Goal: Information Seeking & Learning: Find specific fact

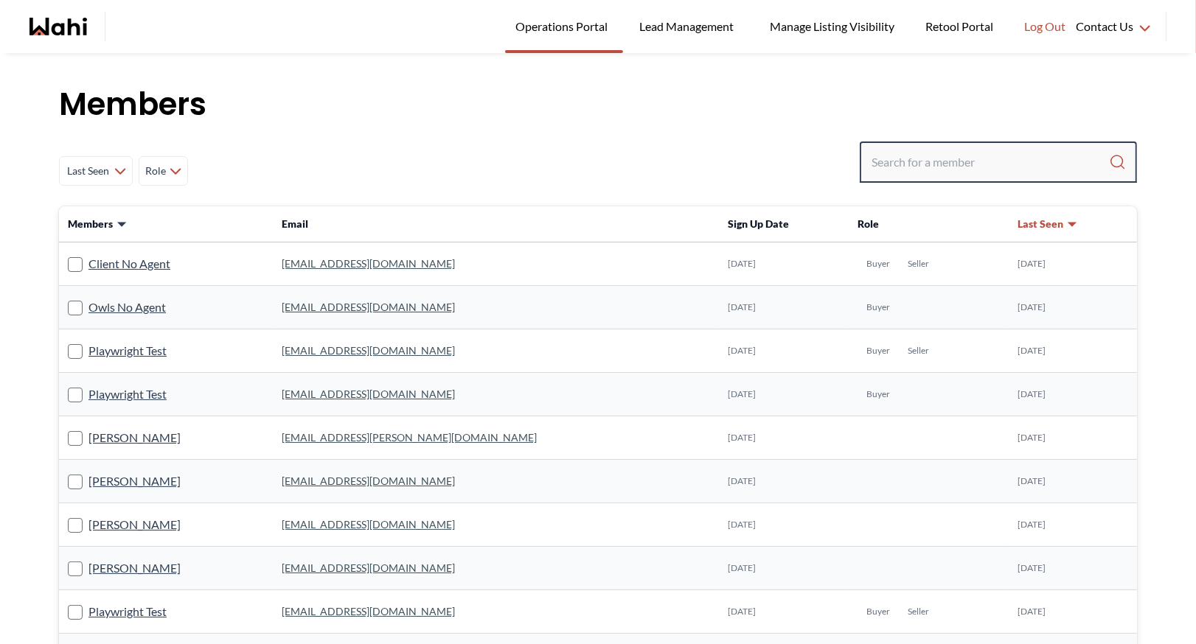
click at [906, 170] on input "Search input" at bounding box center [989, 162] width 237 height 27
type input "ryck"
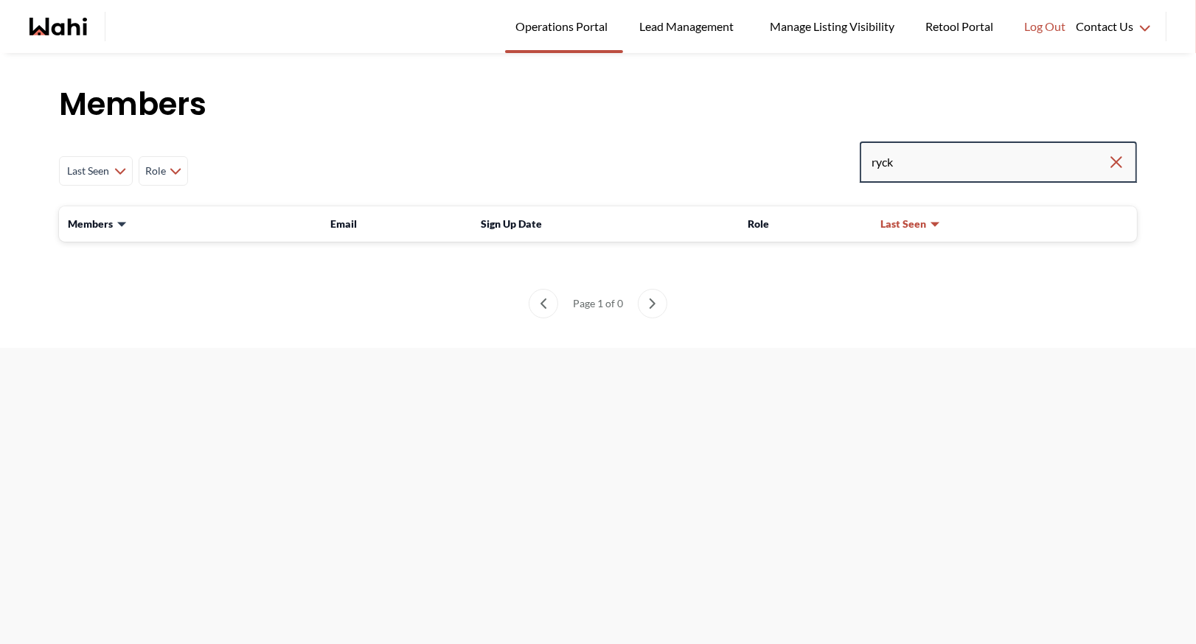
click at [922, 153] on input "ryck" at bounding box center [989, 162] width 236 height 27
click at [907, 162] on input "ryck" at bounding box center [989, 162] width 236 height 27
type input "ryckman"
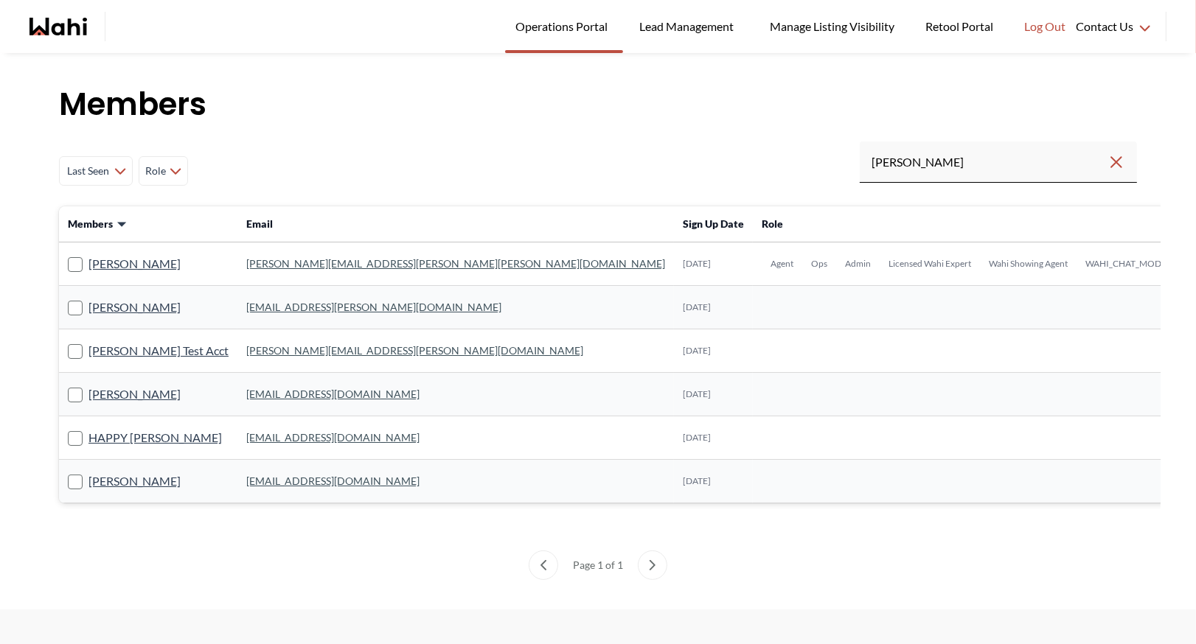
click at [318, 259] on link "michelle.williams@wahi.com" at bounding box center [455, 263] width 419 height 13
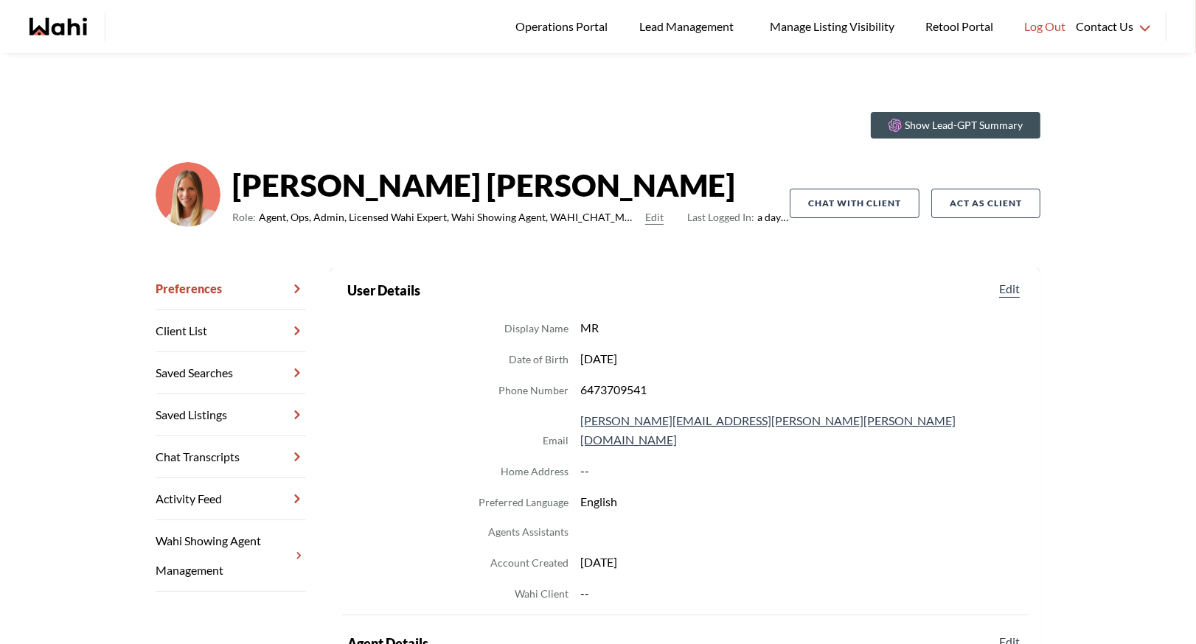
click at [226, 458] on link "Chat Transcripts" at bounding box center [231, 457] width 150 height 42
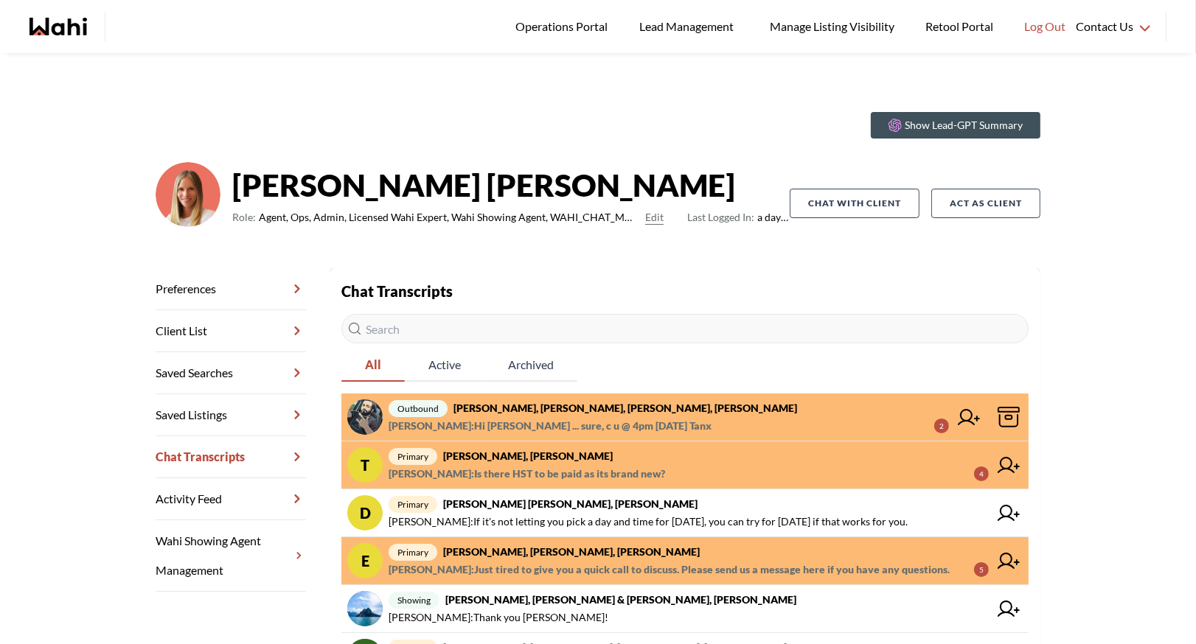
click at [568, 453] on strong "TIGRAN ARUSTAMYAN, Michelle" at bounding box center [528, 456] width 170 height 13
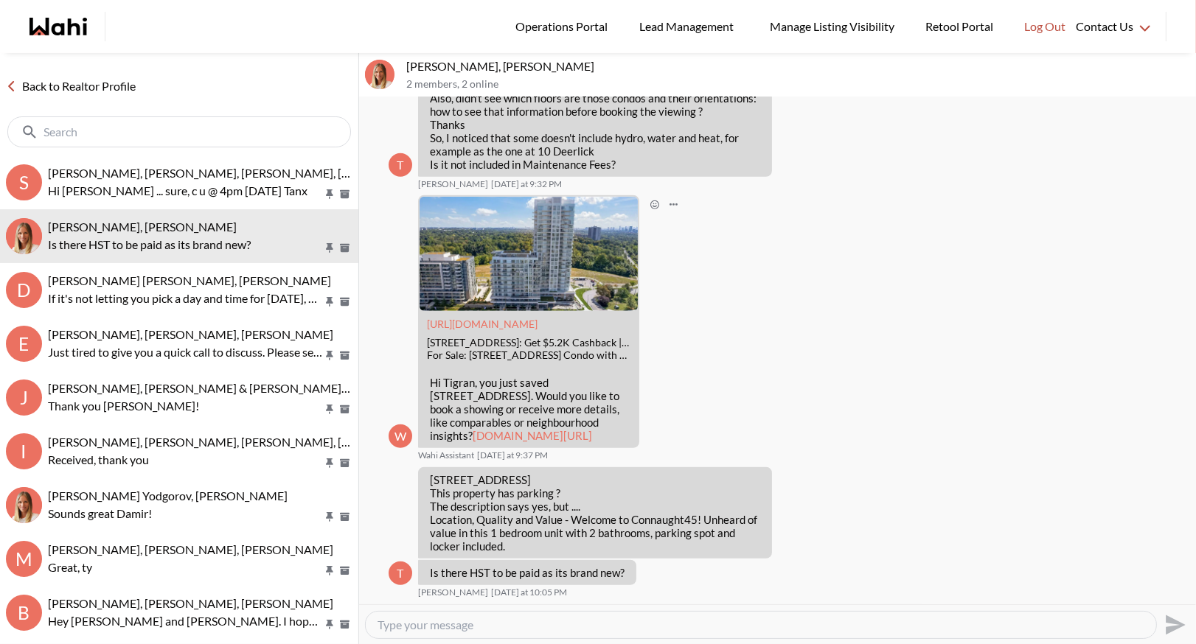
scroll to position [1290, 0]
click at [77, 86] on link "Back to Realtor Profile" at bounding box center [71, 86] width 142 height 19
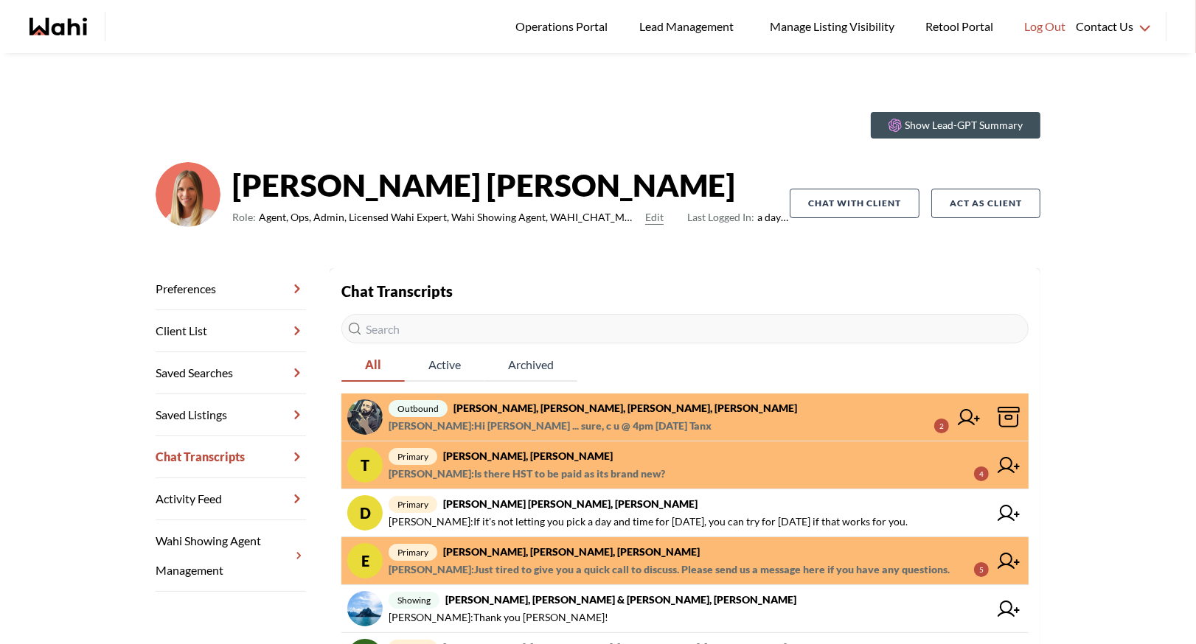
click at [467, 417] on span "Paul Sharma : Hi Paul ... sure, c u @ 4pm tomorrow Tanx" at bounding box center [549, 426] width 323 height 18
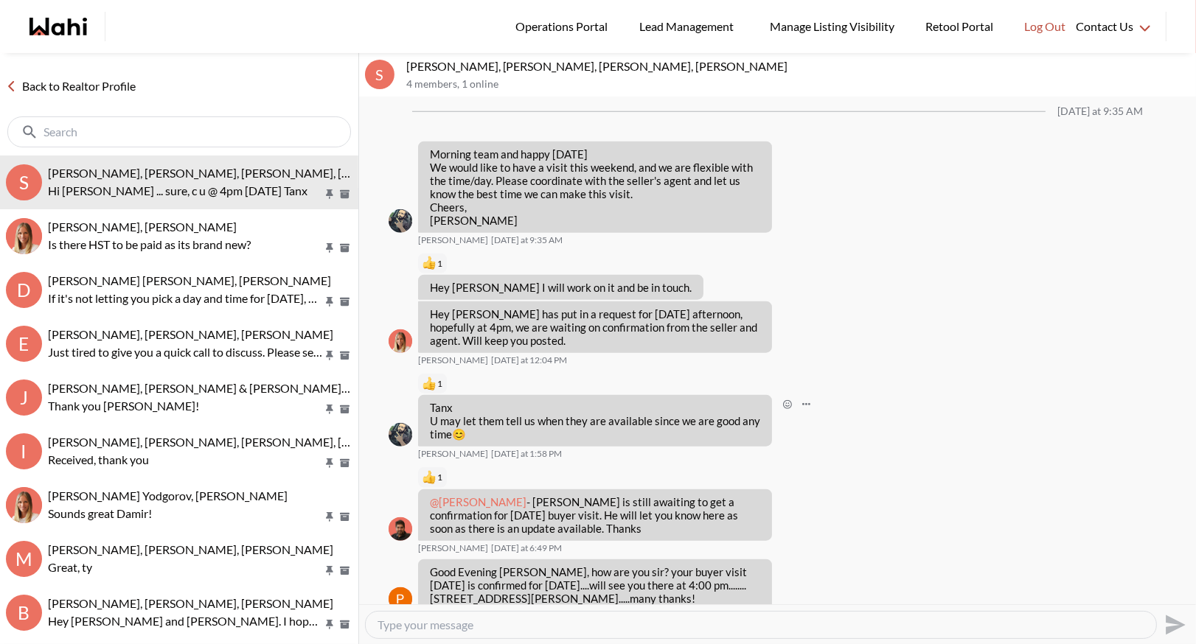
scroll to position [1432, 0]
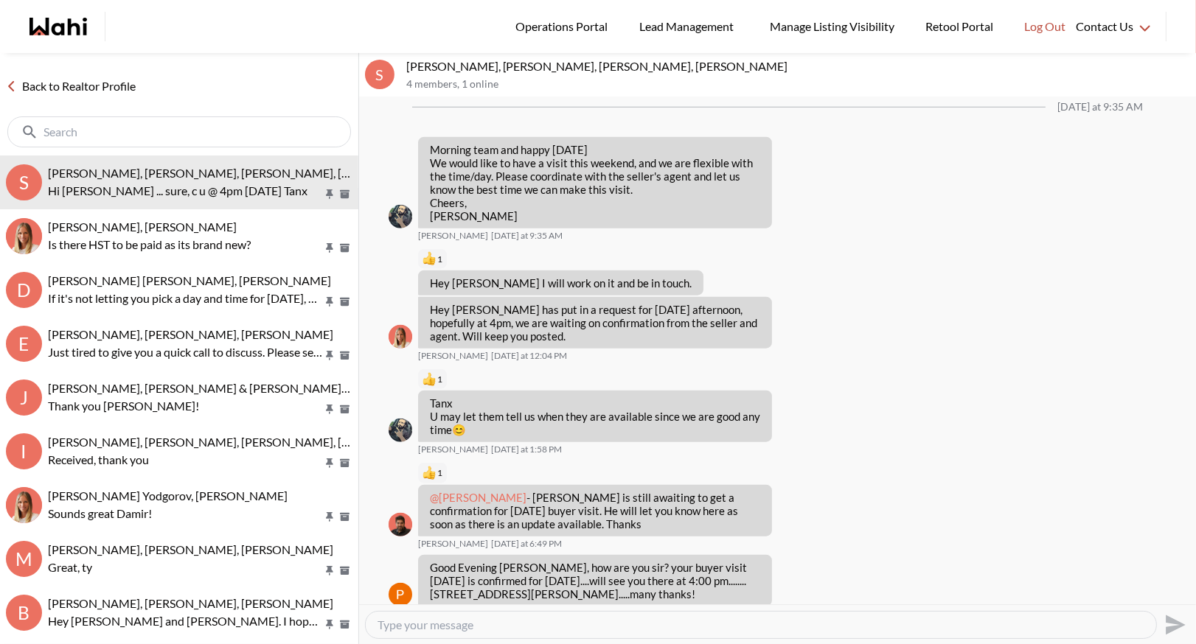
click at [63, 79] on link "Back to Realtor Profile" at bounding box center [71, 86] width 142 height 19
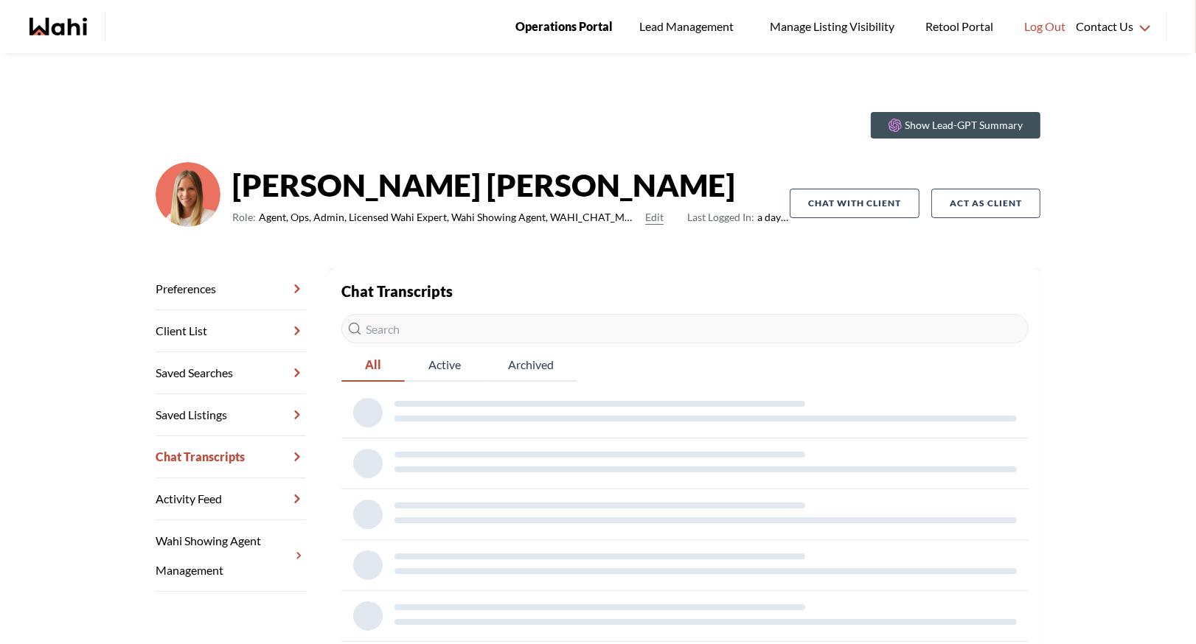
click at [551, 30] on span "Operations Portal" at bounding box center [563, 26] width 97 height 19
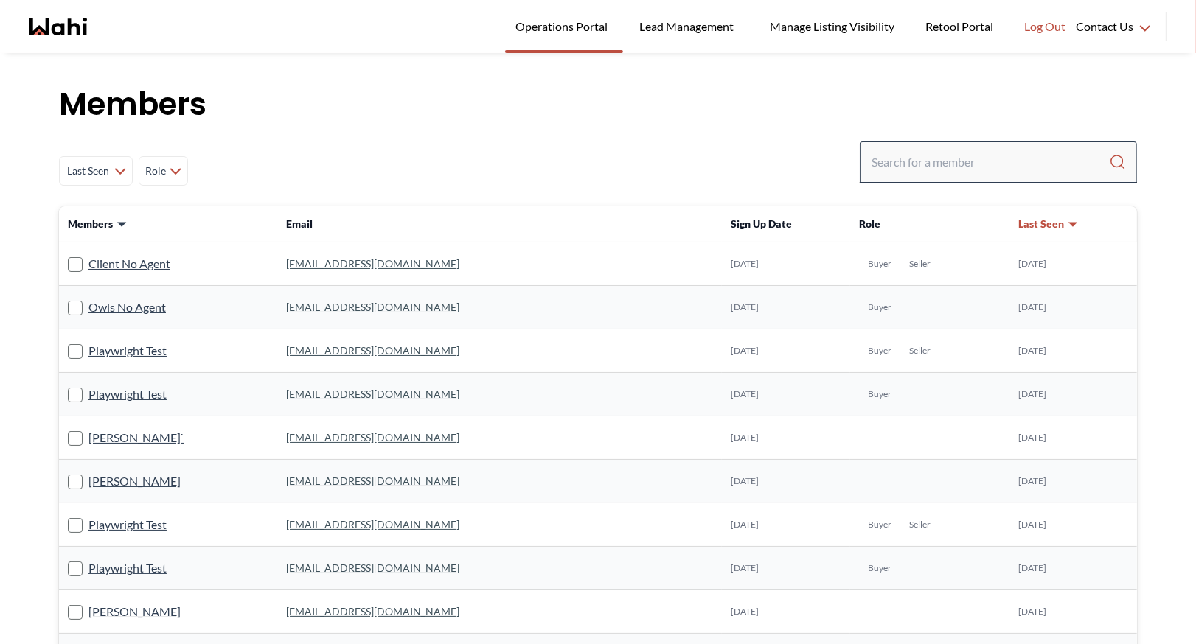
click at [949, 147] on div at bounding box center [997, 162] width 277 height 41
click at [931, 162] on input "Search input" at bounding box center [989, 162] width 237 height 27
type input "[PERSON_NAME]"
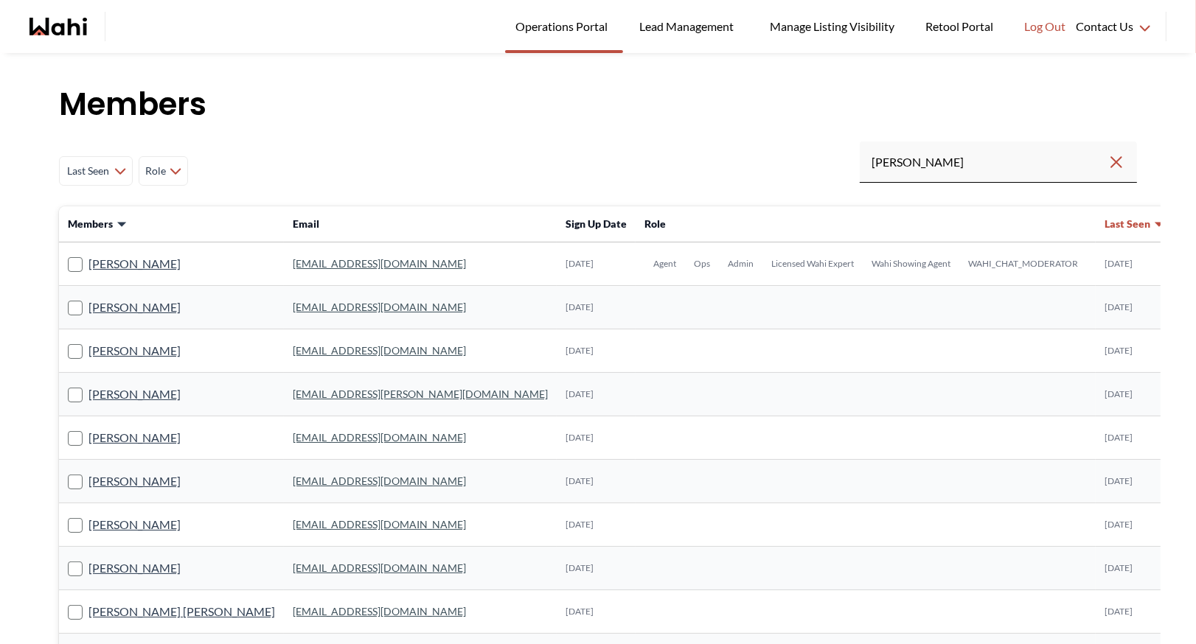
click at [299, 264] on link "[EMAIL_ADDRESS][DOMAIN_NAME]" at bounding box center [379, 263] width 173 height 13
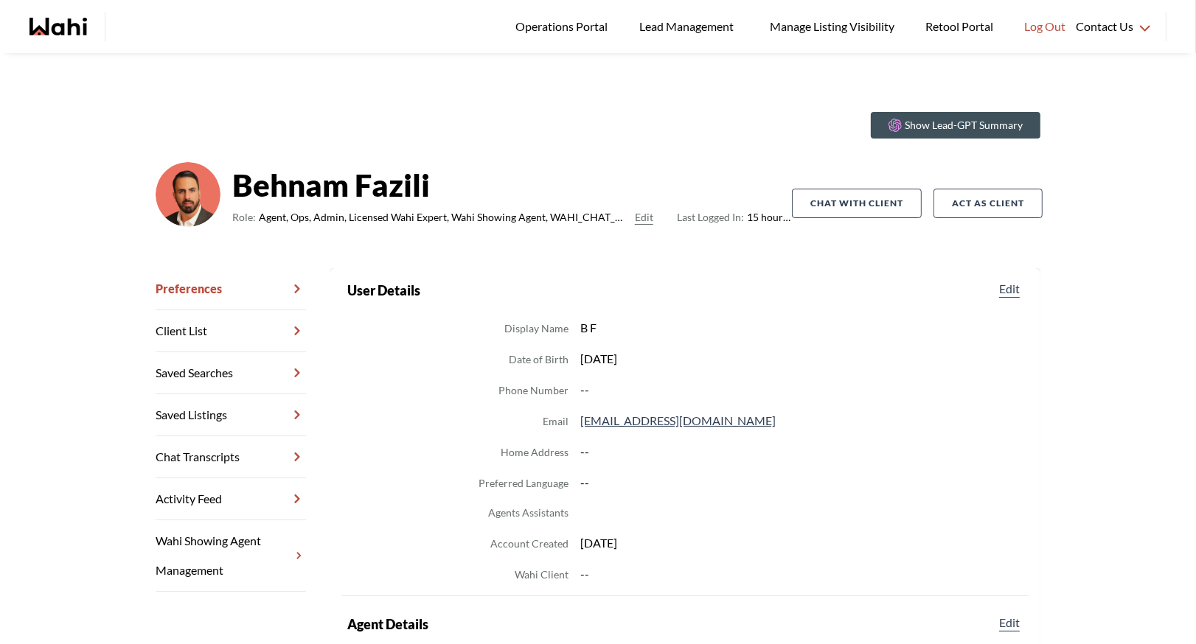
click at [219, 464] on link "Chat Transcripts" at bounding box center [231, 457] width 150 height 42
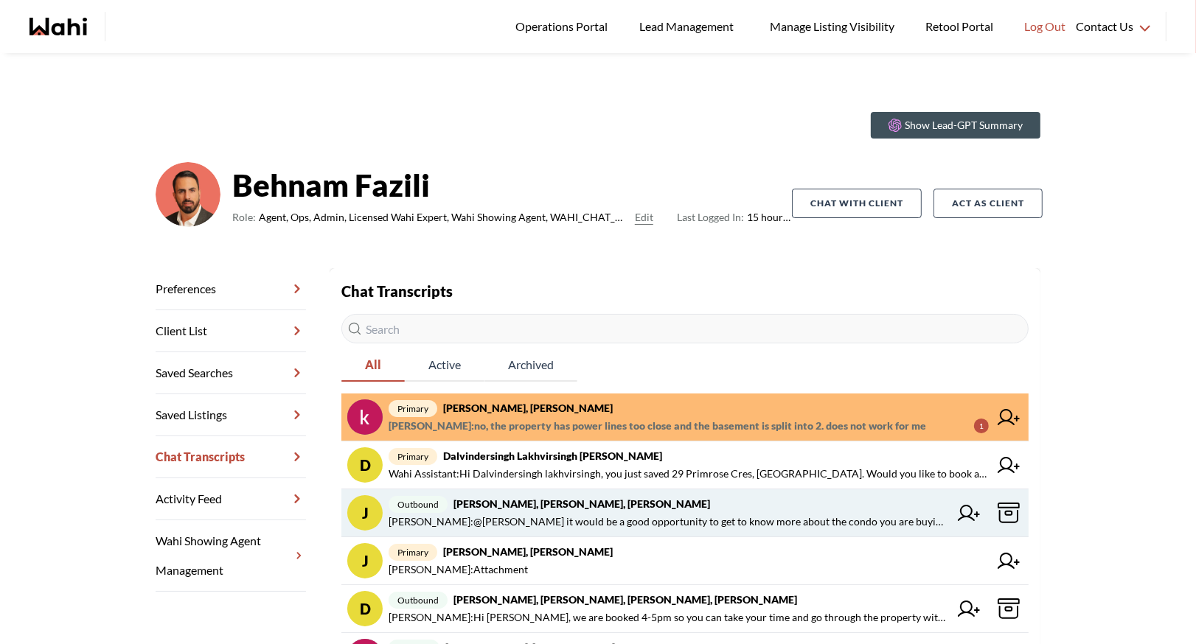
click at [516, 510] on span "outbound [PERSON_NAME], [PERSON_NAME], [PERSON_NAME]" at bounding box center [668, 504] width 560 height 18
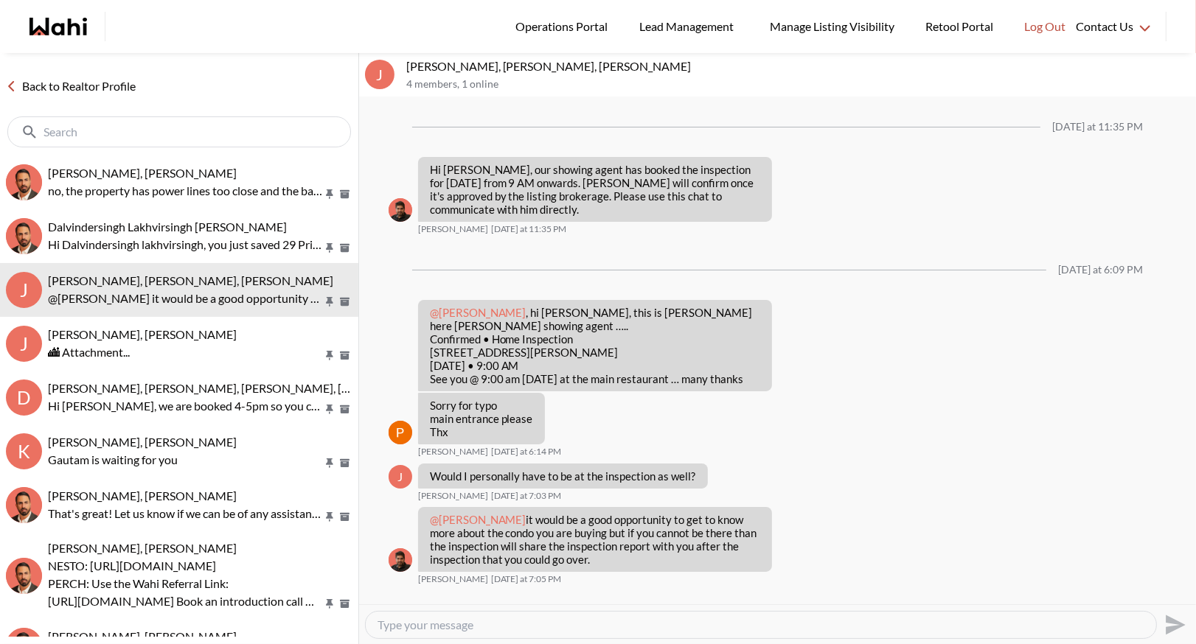
click at [133, 82] on link "Back to Realtor Profile" at bounding box center [71, 86] width 142 height 19
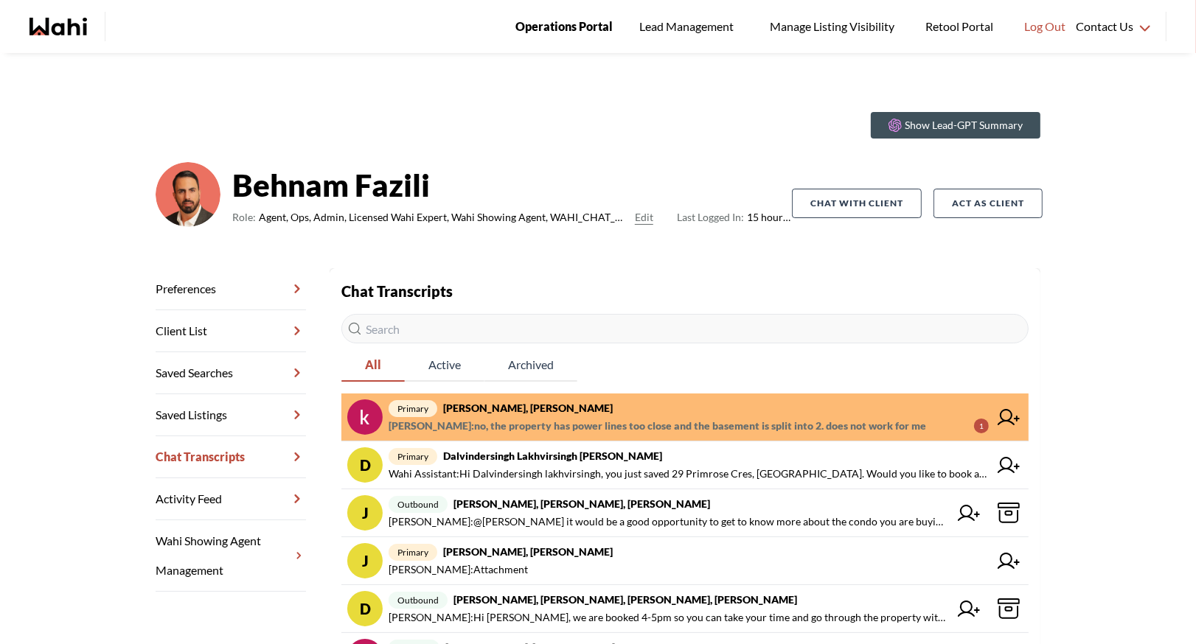
click at [590, 27] on span "Operations Portal" at bounding box center [563, 26] width 97 height 19
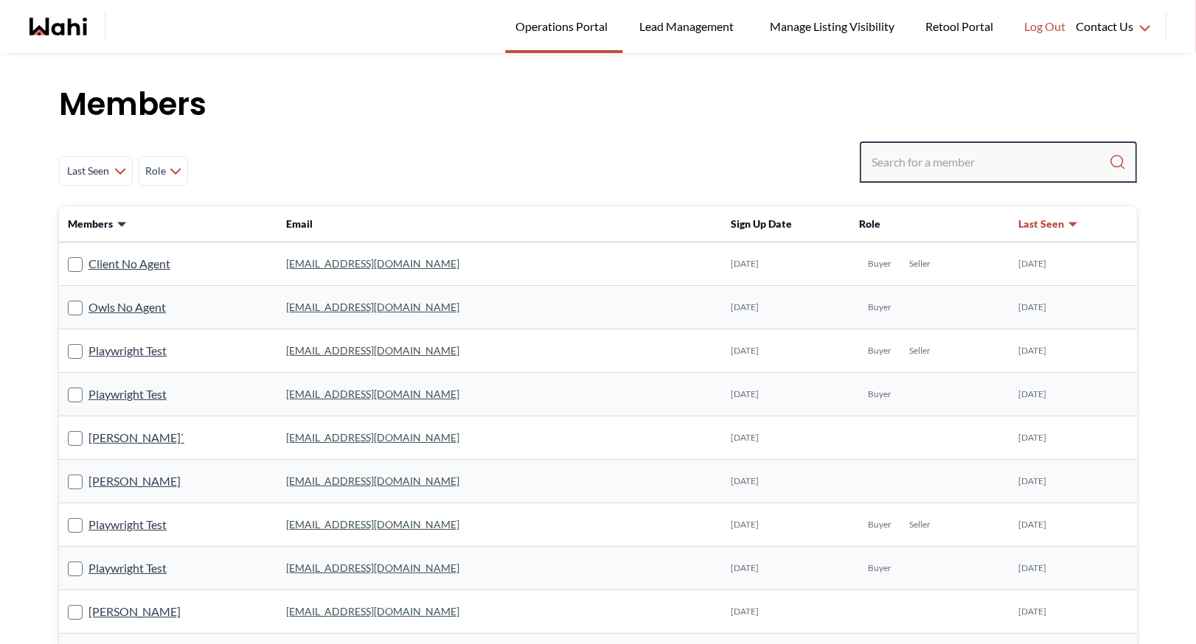
click at [891, 161] on input "Search input" at bounding box center [989, 162] width 237 height 27
type input "g"
type input "faraz"
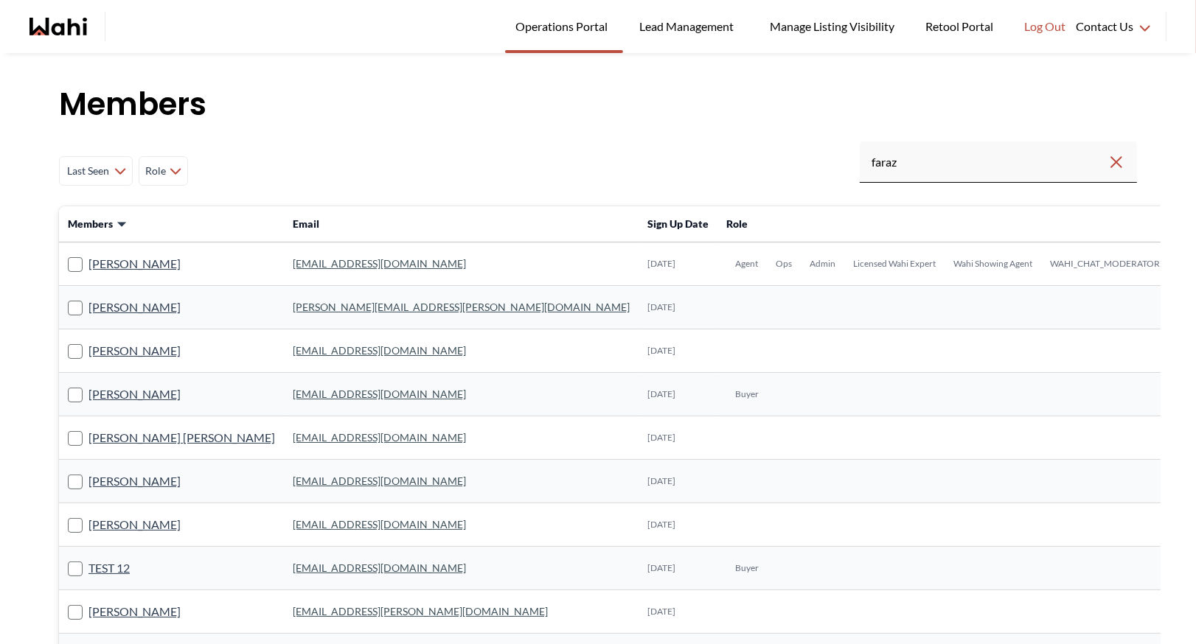
click at [308, 260] on link "faraz.azam@wahi.com" at bounding box center [379, 263] width 173 height 13
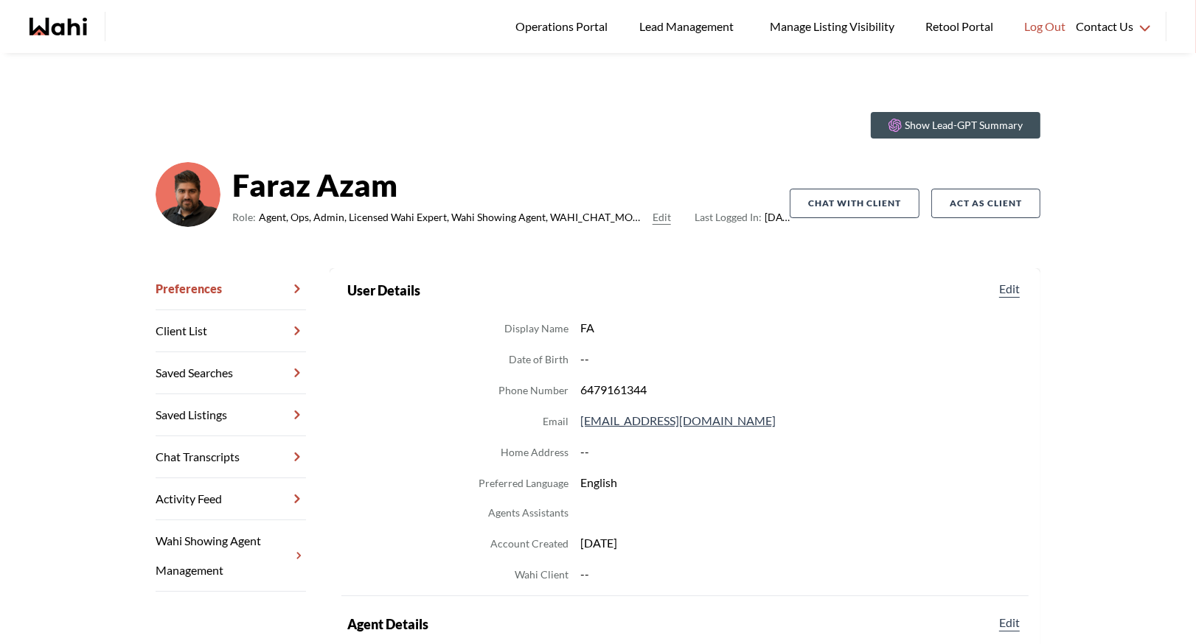
click at [208, 456] on link "Chat Transcripts" at bounding box center [231, 457] width 150 height 42
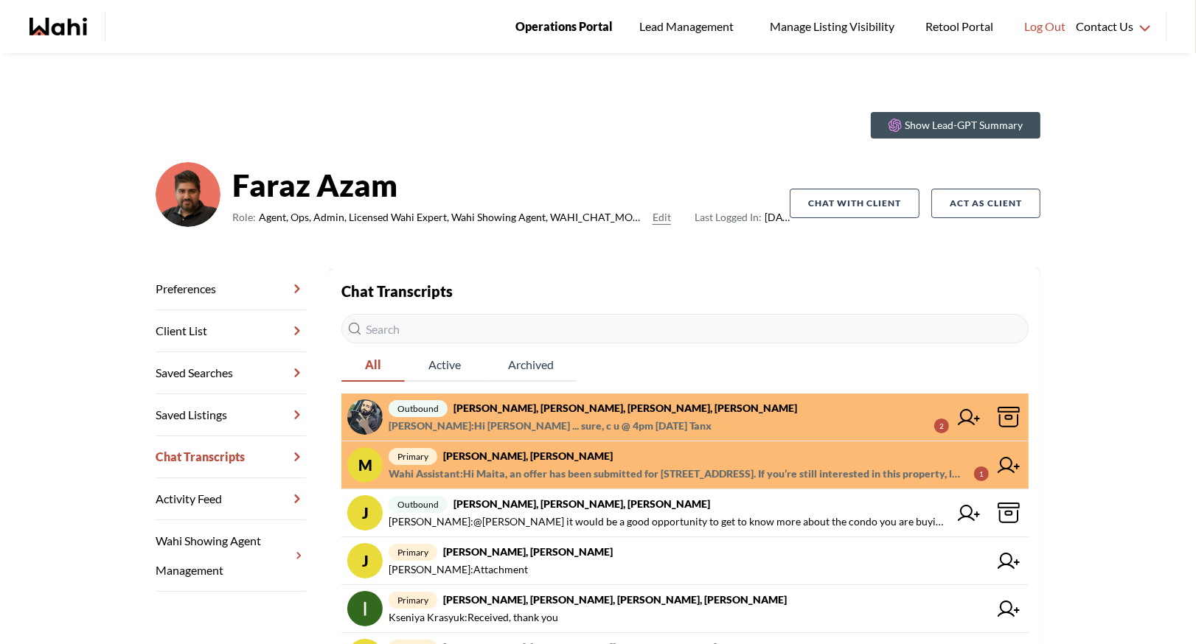
click at [549, 28] on span "Operations Portal" at bounding box center [563, 26] width 97 height 19
